Goal: Task Accomplishment & Management: Manage account settings

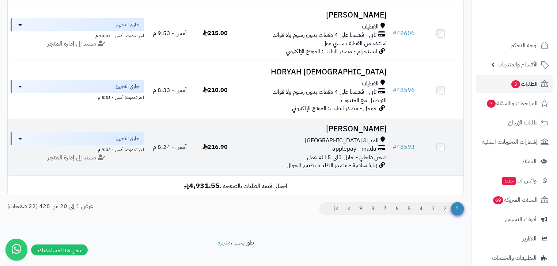
scroll to position [1097, 0]
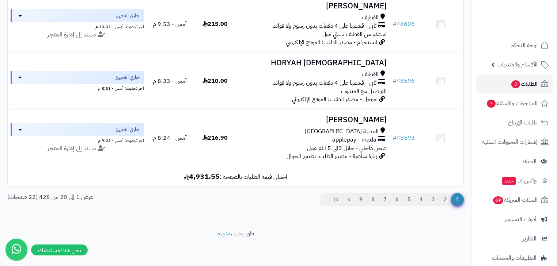
click at [524, 83] on span "الطلبات 3" at bounding box center [523, 84] width 27 height 10
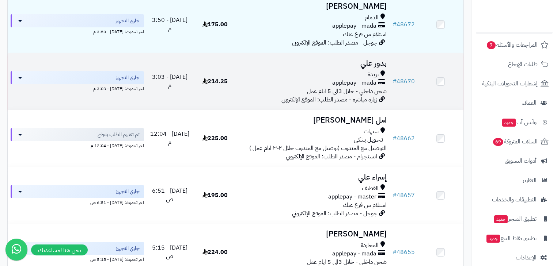
scroll to position [234, 0]
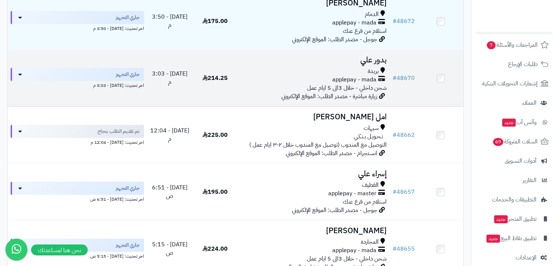
click at [370, 90] on span "شحن داخلي - خلال 3الى 5 ايام عمل" at bounding box center [347, 88] width 80 height 9
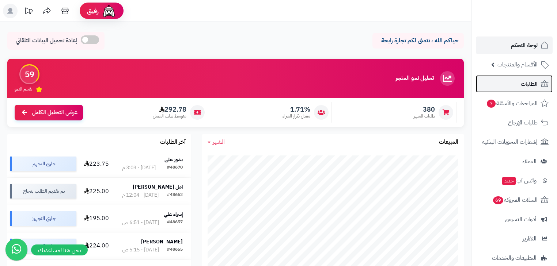
click at [516, 79] on link "الطلبات" at bounding box center [514, 84] width 77 height 18
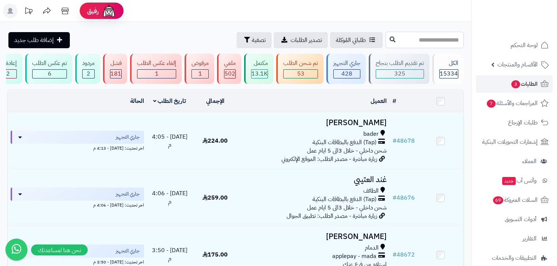
click at [416, 43] on input "text" at bounding box center [424, 40] width 78 height 16
type input "*****"
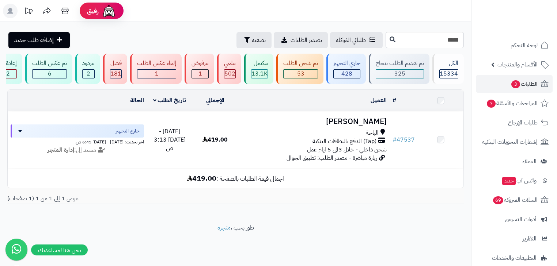
click at [373, 133] on td "نوره الغامدي الباحة (Tap) الدفع بالبطاقات البنكية شحن داخلي - خلال 3الى 5 ايام …" at bounding box center [314, 140] width 152 height 57
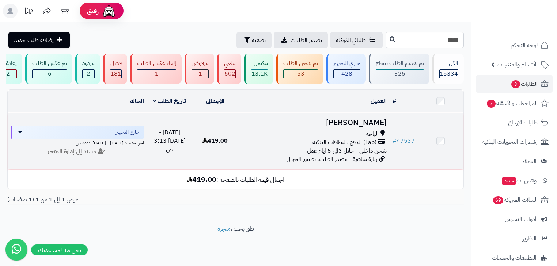
click at [364, 138] on div "الباحة" at bounding box center [314, 134] width 146 height 8
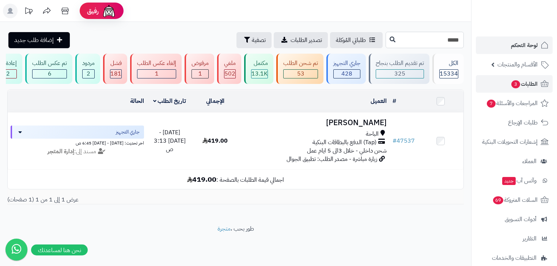
drag, startPoint x: 426, startPoint y: 40, endPoint x: 508, endPoint y: 39, distance: 81.8
click at [508, 39] on div "رفيق ! 0 الطلبات معالجة مكتمل إرجاع المنتجات العملاء المتواجدون الان 19942 عملا…" at bounding box center [278, 133] width 557 height 266
type input "*****"
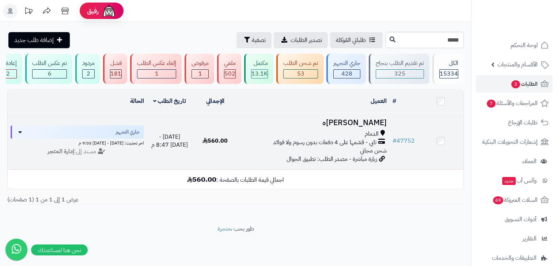
click at [369, 154] on span "شحن مجاني" at bounding box center [373, 150] width 27 height 9
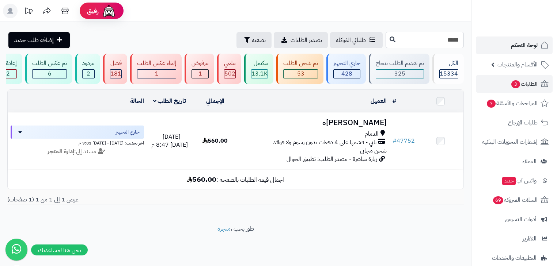
drag, startPoint x: 427, startPoint y: 42, endPoint x: 498, endPoint y: 40, distance: 71.2
click at [498, 40] on div "رفيق ! 0 الطلبات معالجة مكتمل إرجاع المنتجات العملاء المتواجدون الان 19942 عملا…" at bounding box center [278, 133] width 557 height 266
type input "*****"
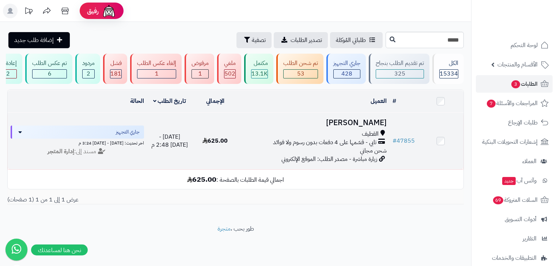
click at [356, 138] on div "القطيف" at bounding box center [314, 134] width 146 height 8
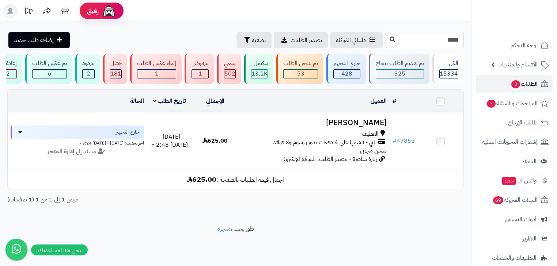
click at [515, 79] on span "الطلبات 3" at bounding box center [523, 84] width 27 height 10
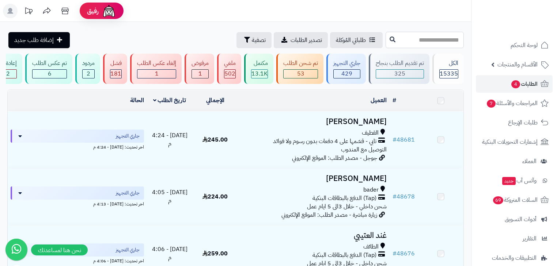
drag, startPoint x: 0, startPoint y: 0, endPoint x: 420, endPoint y: 40, distance: 421.5
click at [420, 40] on input "text" at bounding box center [424, 40] width 78 height 16
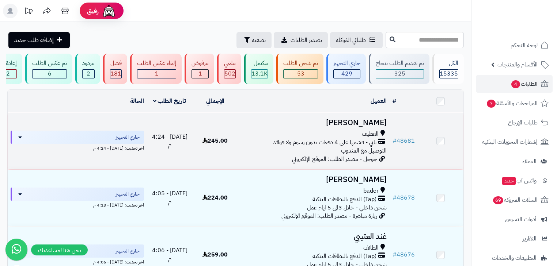
click at [354, 159] on span "جوجل - مصدر الطلب: الموقع الإلكتروني" at bounding box center [334, 159] width 85 height 9
click at [363, 147] on span "تابي - قسّمها على 4 دفعات بدون رسوم ولا فوائد" at bounding box center [324, 142] width 103 height 8
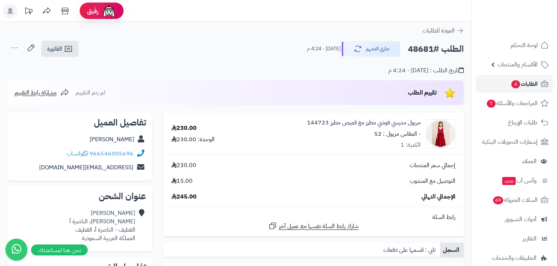
click at [516, 84] on span "4" at bounding box center [515, 84] width 9 height 8
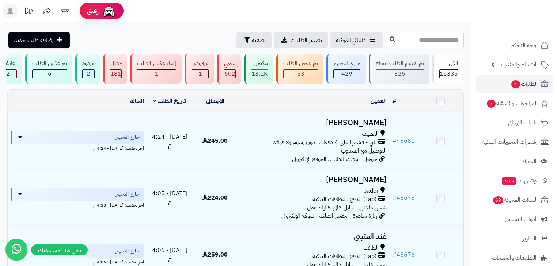
click at [414, 36] on input "text" at bounding box center [424, 40] width 78 height 16
type input "*****"
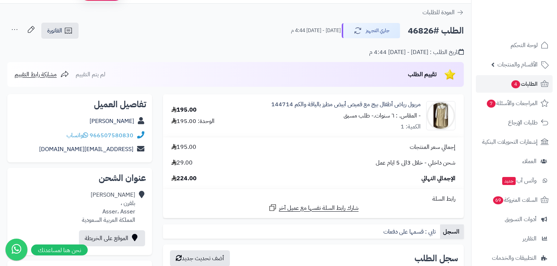
scroll to position [18, 0]
